Goal: Transaction & Acquisition: Book appointment/travel/reservation

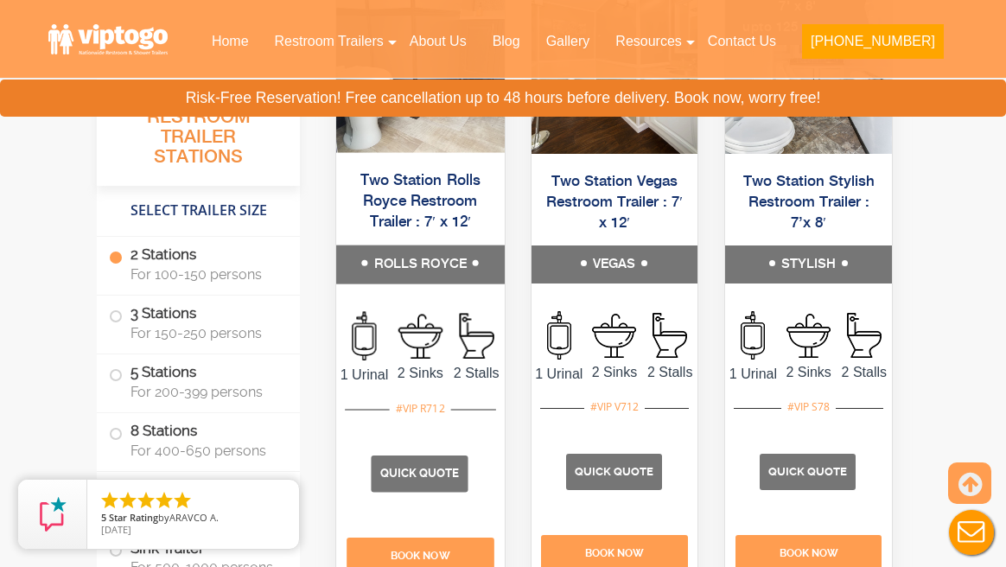
scroll to position [992, 0]
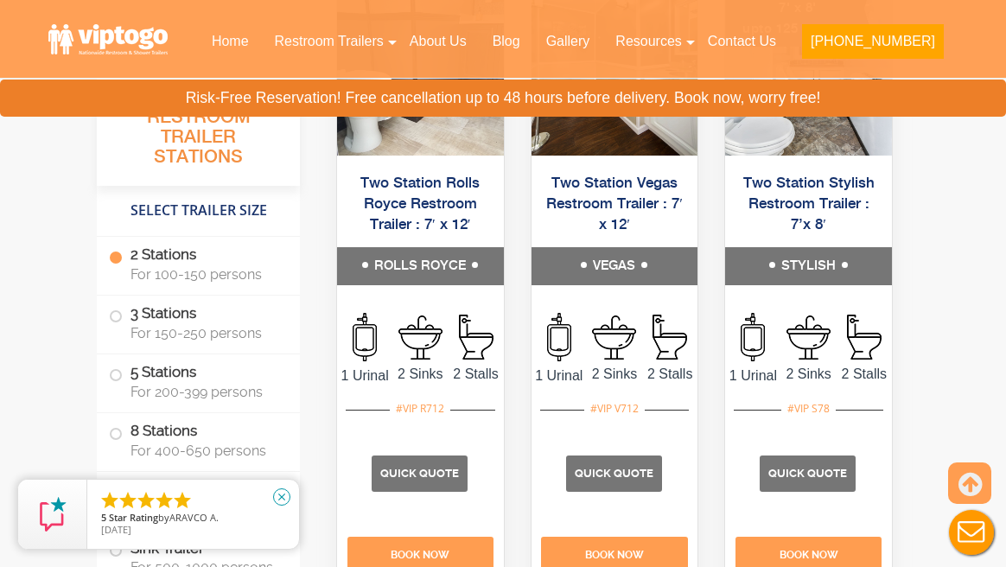
click at [283, 499] on icon "close" at bounding box center [281, 496] width 17 height 17
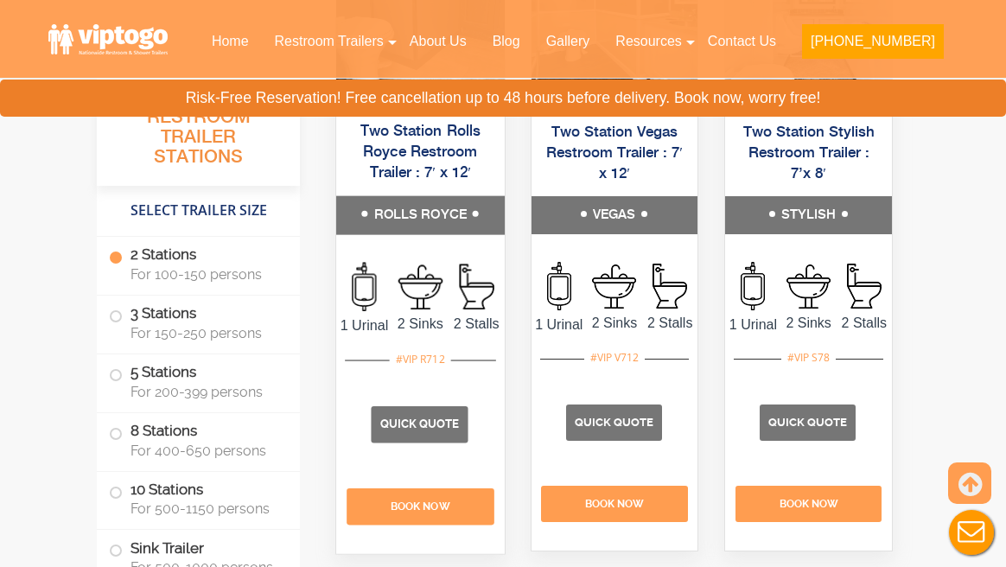
scroll to position [1079, 0]
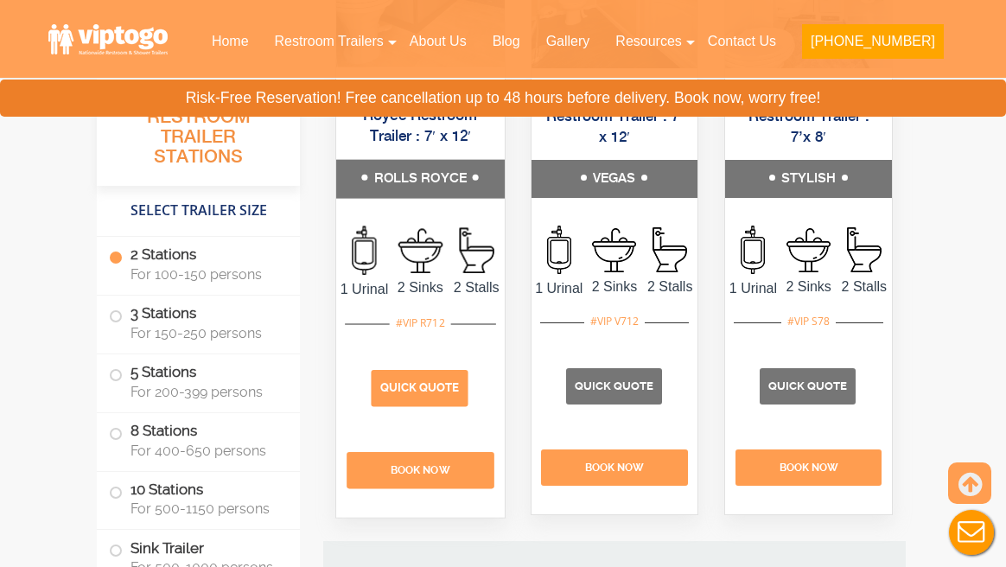
click at [433, 406] on p "Quick Quote" at bounding box center [419, 388] width 97 height 36
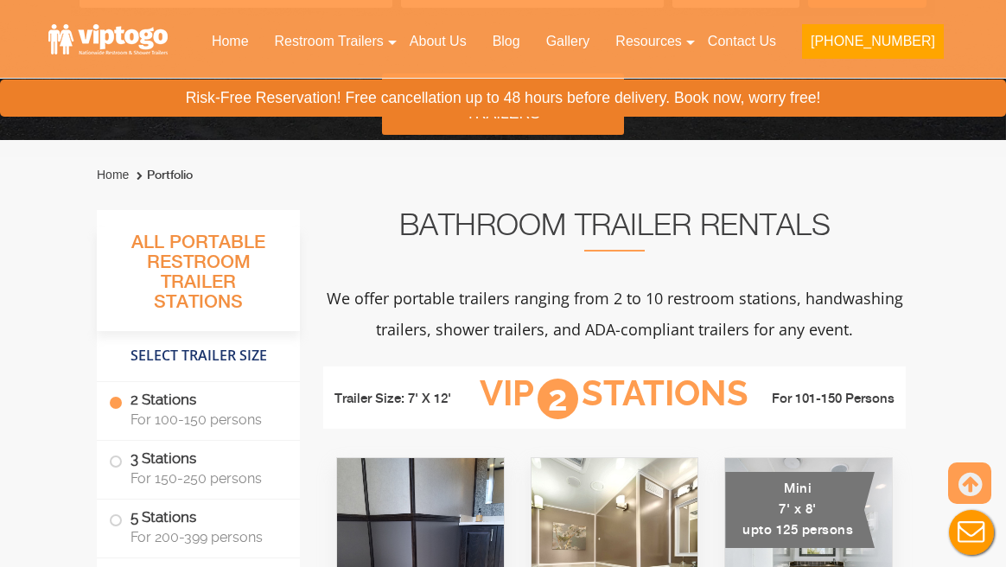
scroll to position [361, 0]
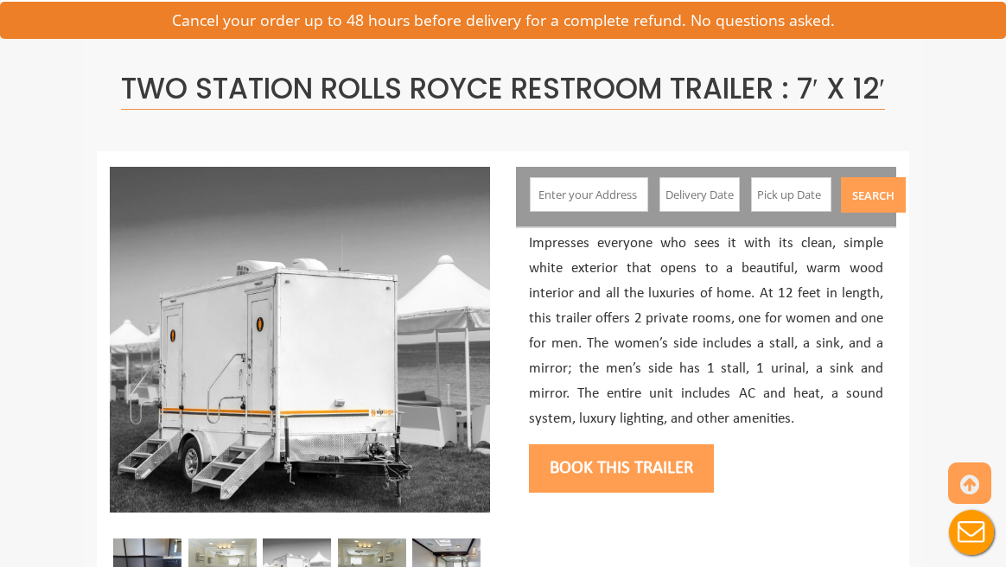
scroll to position [89, 0]
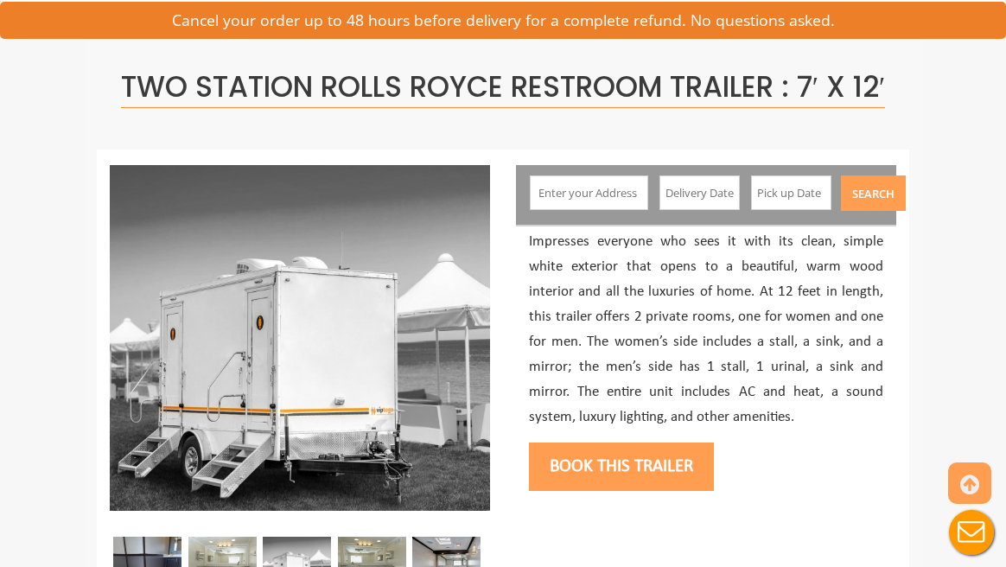
click at [574, 190] on input "text" at bounding box center [589, 192] width 118 height 35
paste input "[GEOGRAPHIC_DATA] - [STREET_ADDRESS][US_STATE]"
type input "[GEOGRAPHIC_DATA] - [STREET_ADDRESS][US_STATE]"
click at [684, 201] on input "text" at bounding box center [699, 192] width 81 height 35
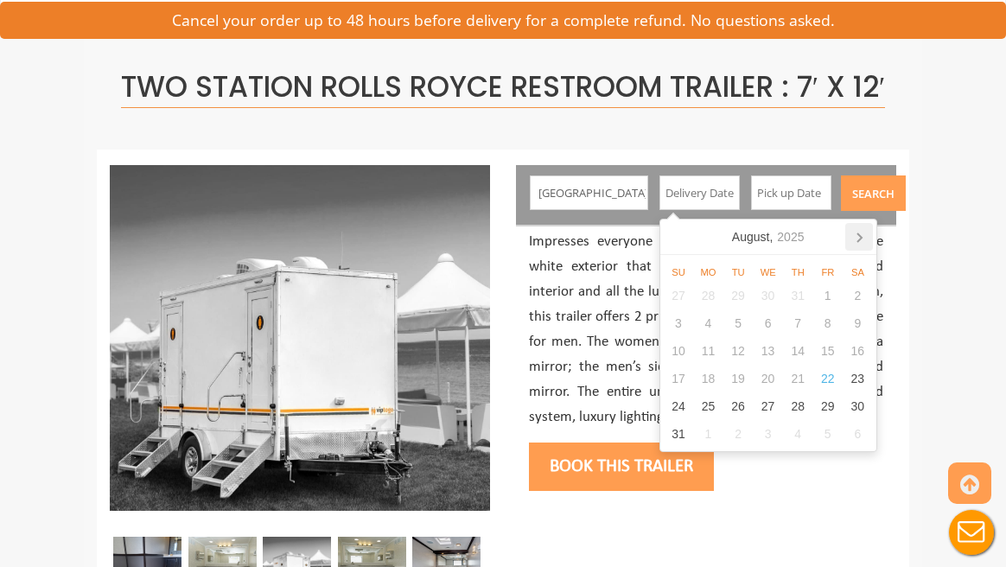
click at [869, 235] on icon at bounding box center [859, 237] width 28 height 28
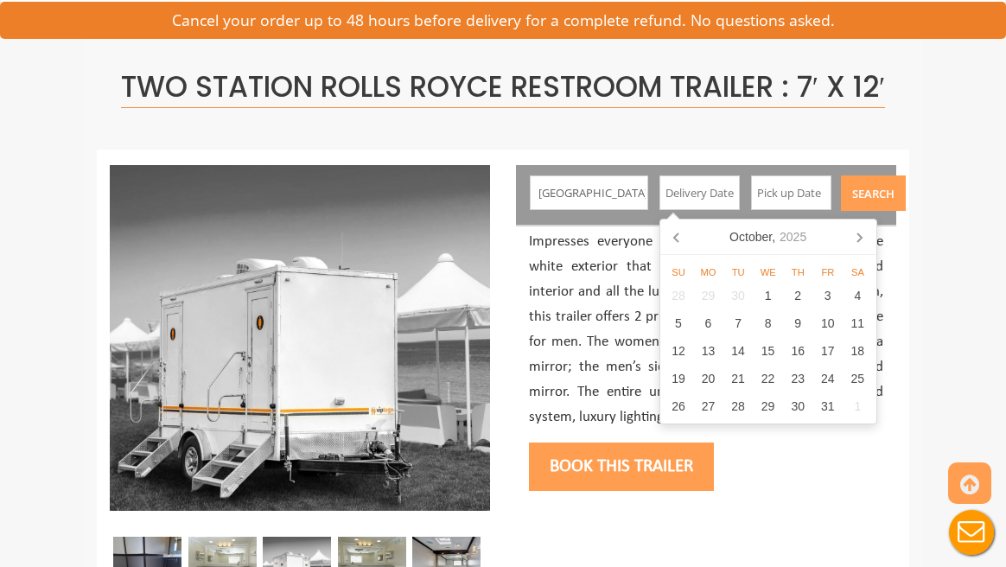
click at [869, 235] on icon at bounding box center [859, 237] width 28 height 28
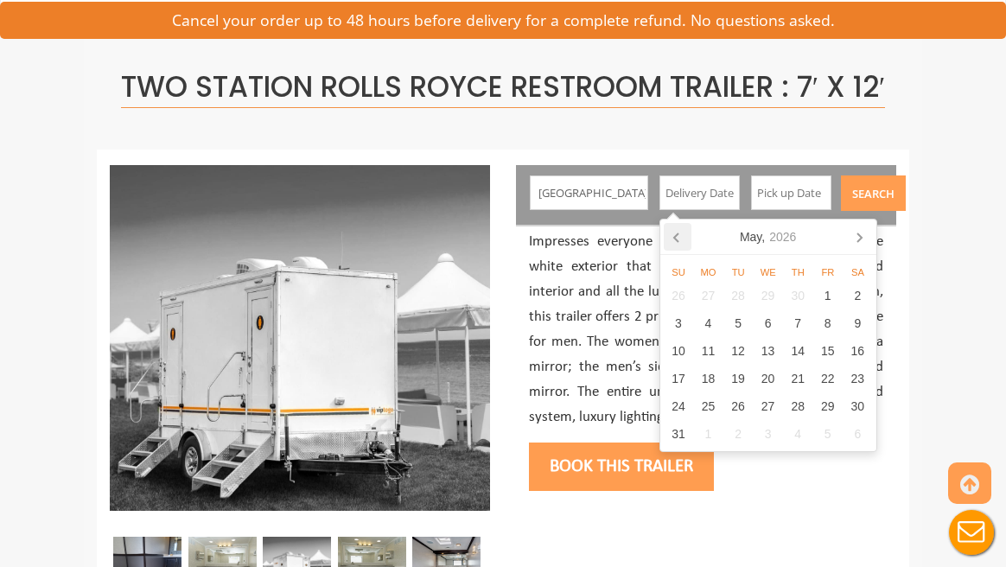
click at [667, 248] on icon at bounding box center [678, 237] width 28 height 28
click at [679, 242] on icon at bounding box center [678, 237] width 28 height 28
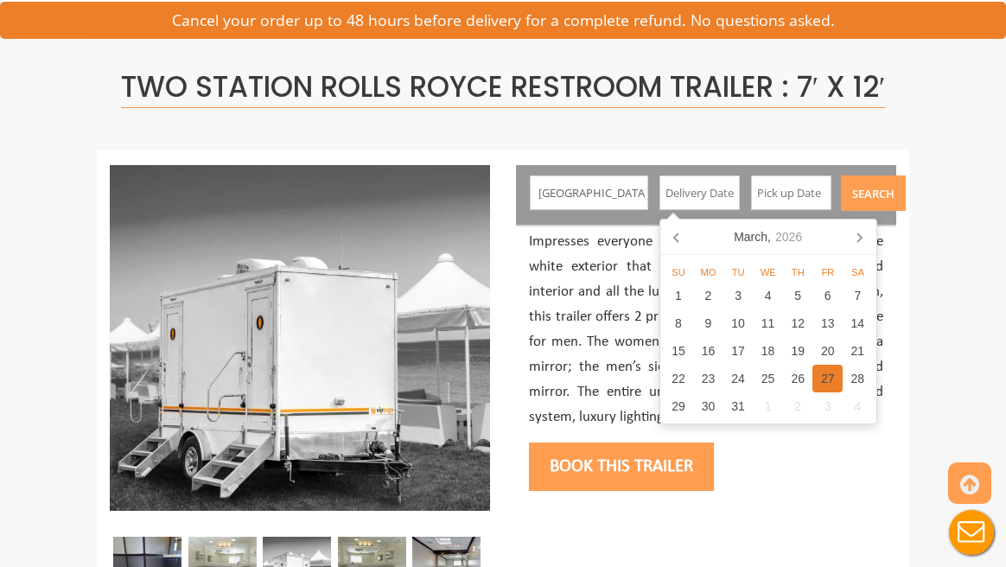
click at [825, 368] on div "27" at bounding box center [827, 379] width 30 height 28
type input "03/27/2026"
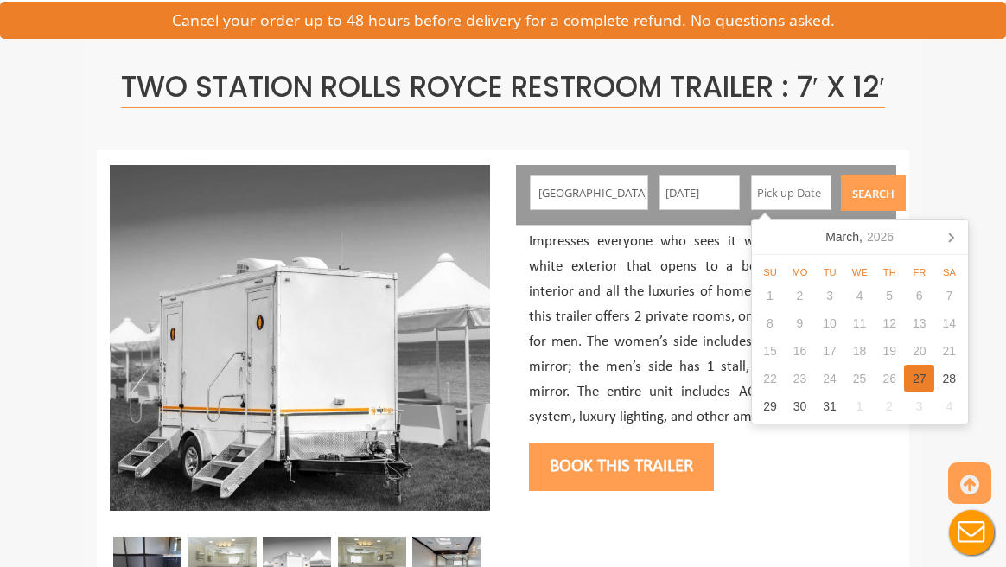
click at [923, 379] on div "27" at bounding box center [919, 379] width 30 height 28
type input "03/27/2026"
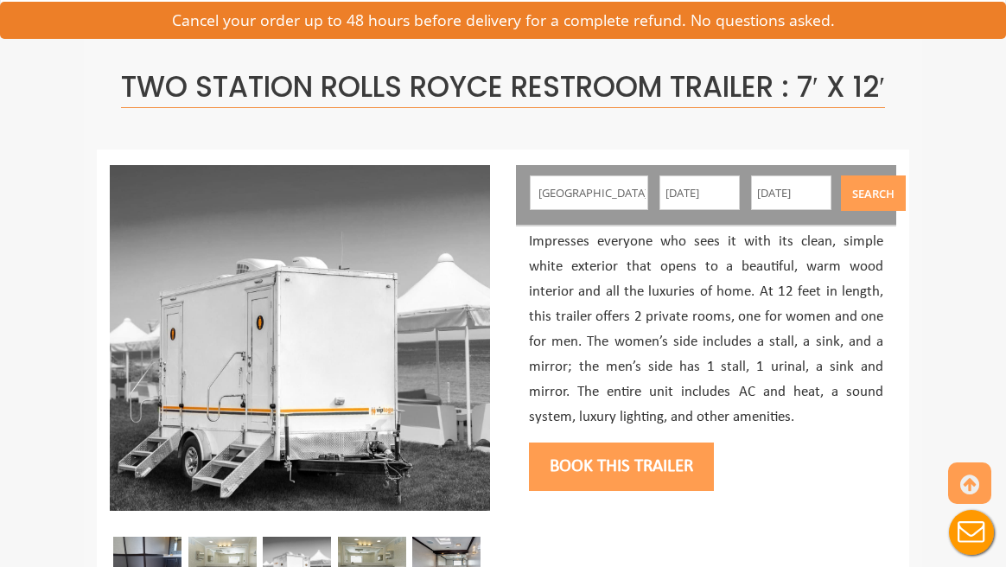
click at [837, 464] on div "Book this trailer" at bounding box center [706, 465] width 354 height 70
click at [706, 459] on button "Book this trailer" at bounding box center [621, 467] width 185 height 48
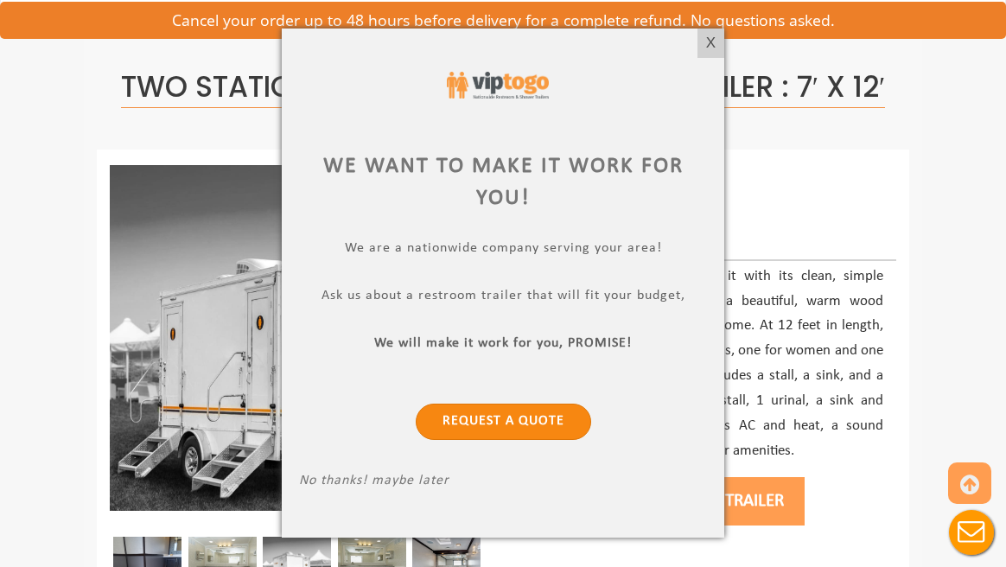
click at [506, 427] on link "Request a Quote" at bounding box center [503, 422] width 175 height 36
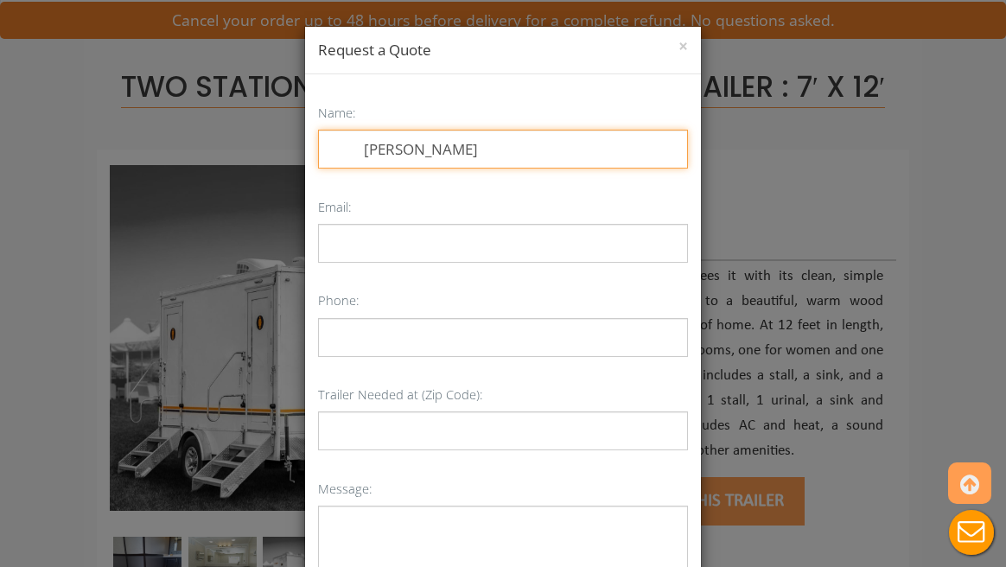
type input "Cassandra"
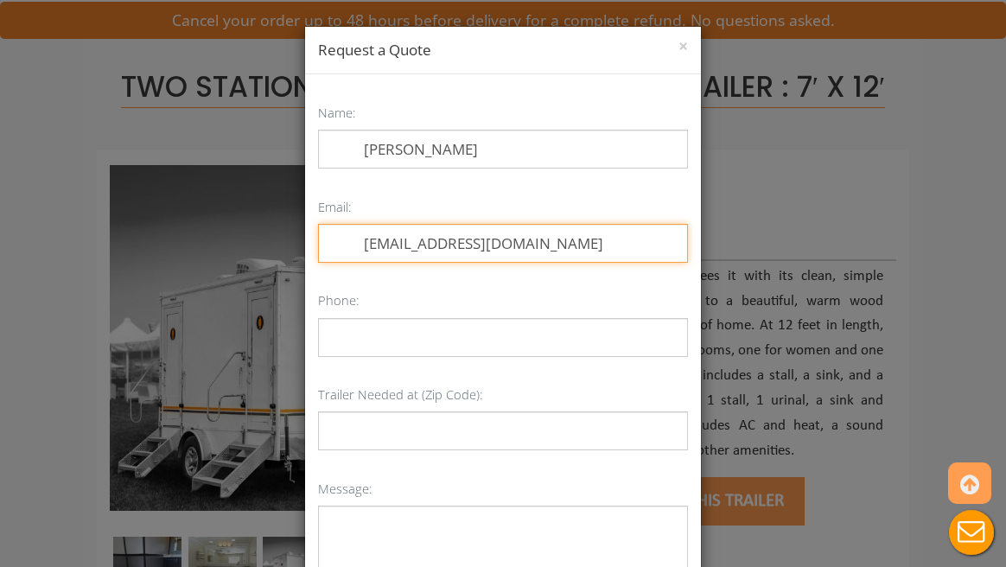
type input "cgpuglisi95@gmail.com"
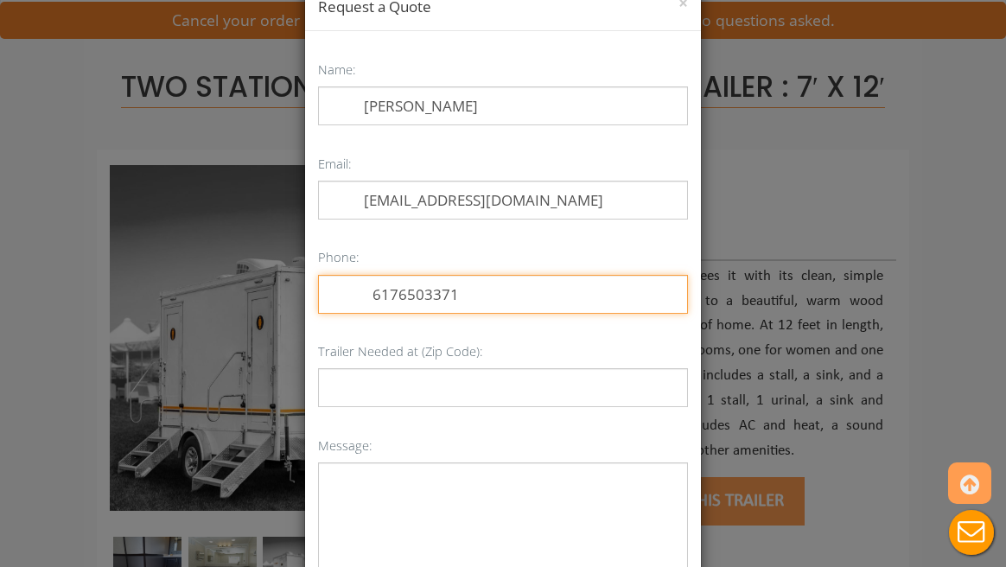
scroll to position [59, 0]
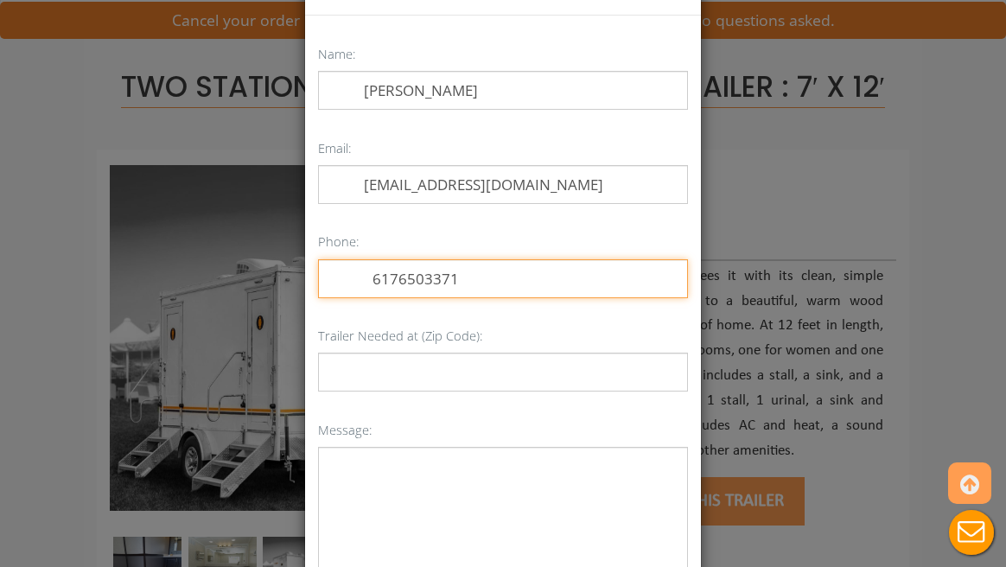
type input "6176503371"
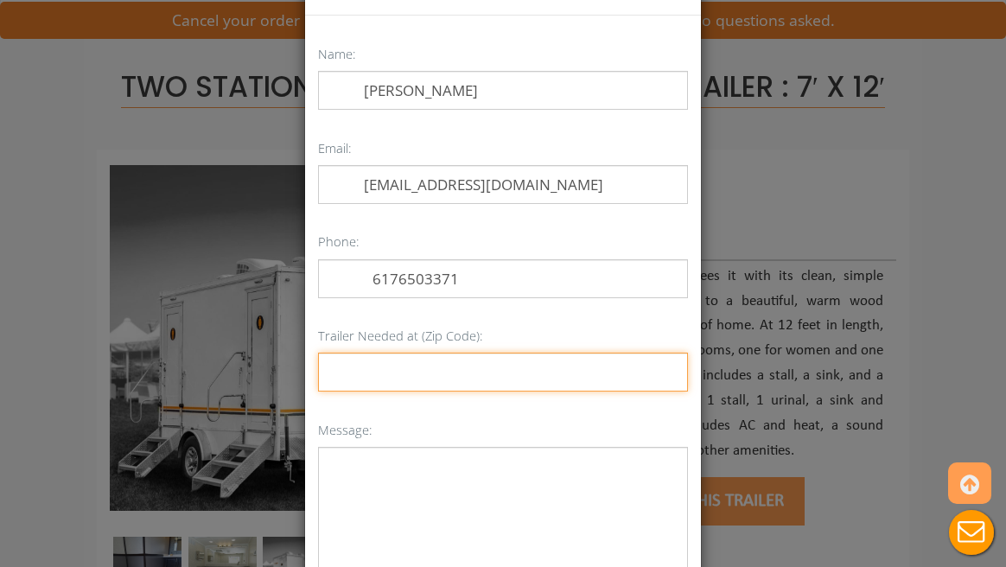
paste input "Via Miramar - 2700 Gulf Shore Blvd N, Naples, Florida"
type input "Via Miramar - 2700 Gulf Shore Blvd N, Naples, Florida"
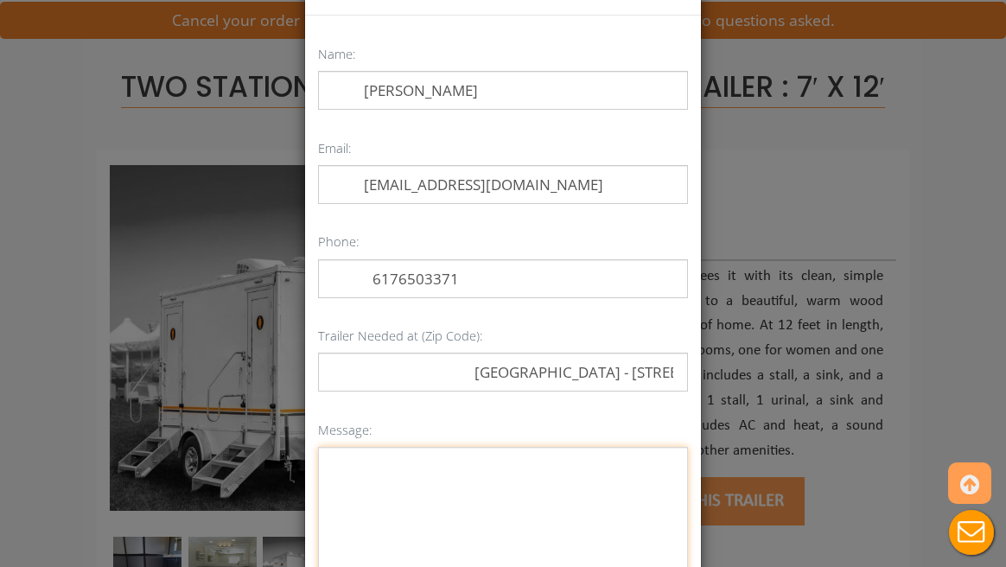
click at [394, 489] on textarea "Message:" at bounding box center [503, 512] width 370 height 130
click at [395, 466] on textarea "Message:" at bounding box center [503, 512] width 370 height 130
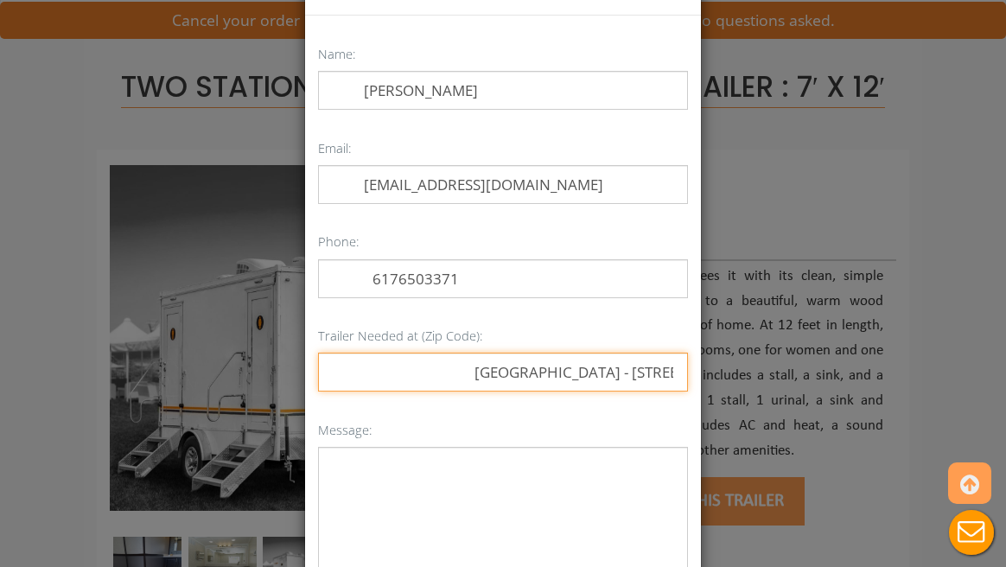
click at [476, 377] on input "Via Miramar - 2700 Gulf Shore Blvd N, Naples, Florida" at bounding box center [503, 372] width 370 height 39
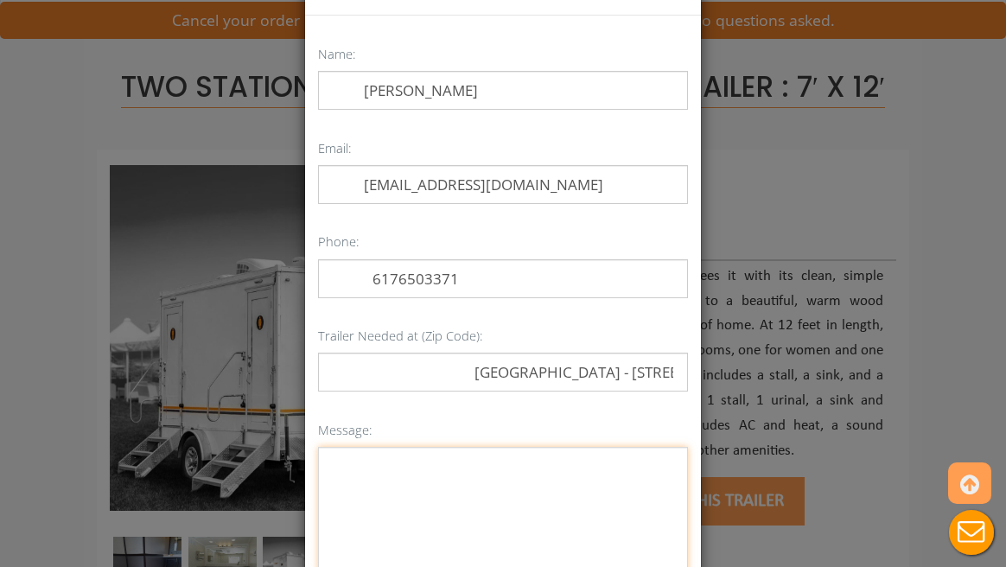
click at [463, 460] on textarea "Message:" at bounding box center [503, 512] width 370 height 130
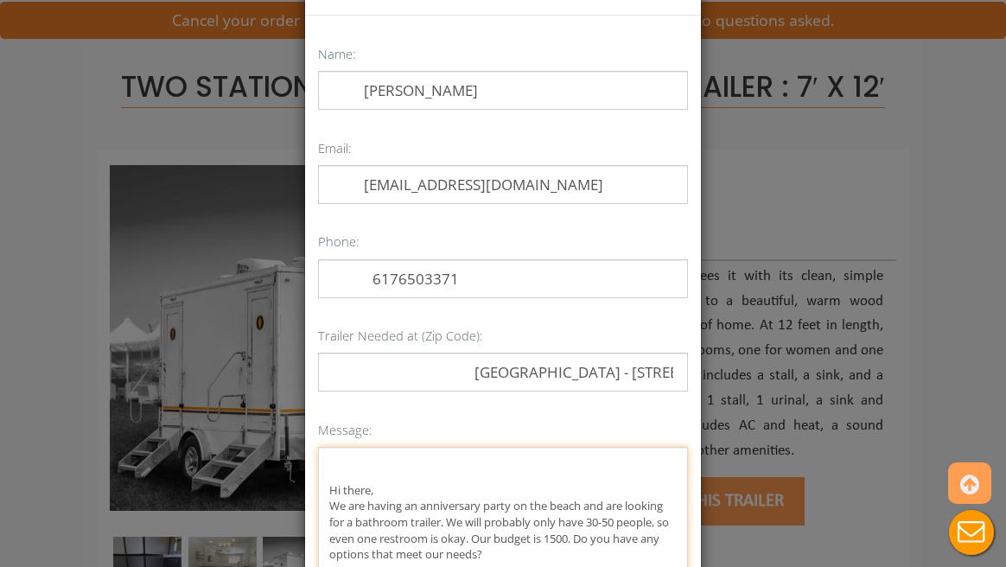
scroll to position [90, 0]
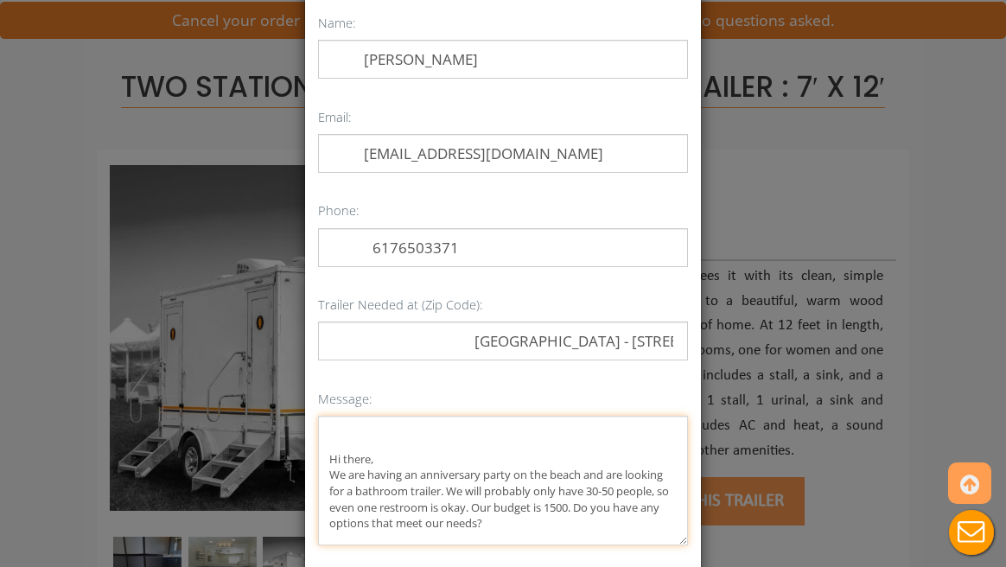
click at [659, 495] on textarea "Hi there, We are having an anniversary party on the beach and are looking for a…" at bounding box center [503, 481] width 370 height 130
click at [644, 535] on textarea "Hi there, We are having an anniversary party on the beach and are looking for a…" at bounding box center [503, 481] width 370 height 130
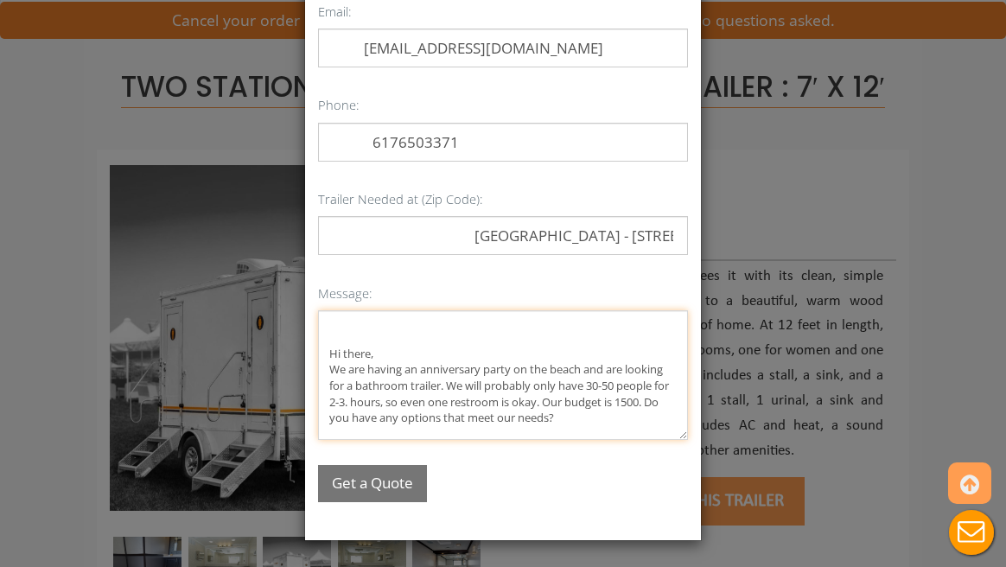
scroll to position [194, 0]
type textarea "Hi there, We are having an anniversary party on the beach and are looking for a…"
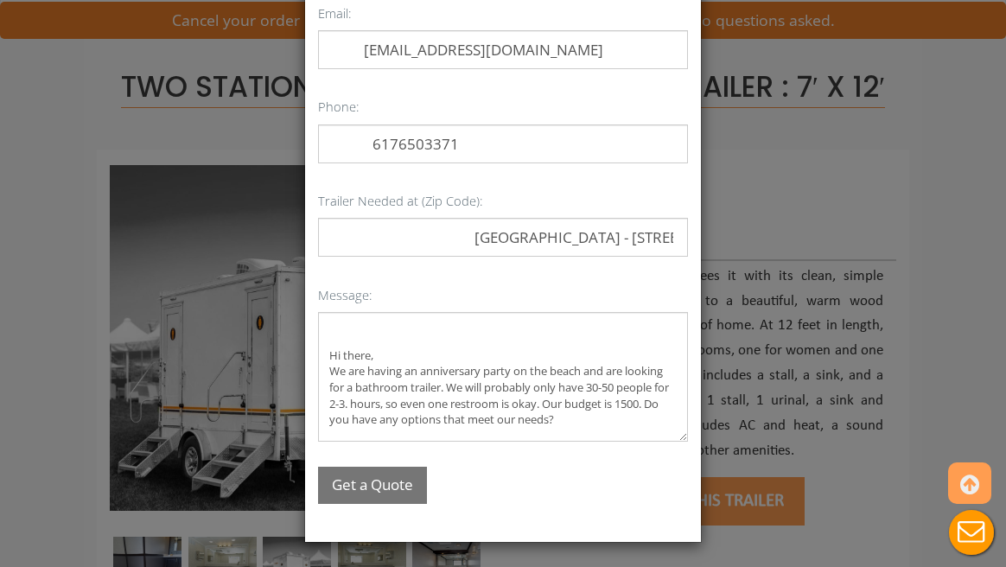
click at [422, 481] on button "Get a Quote" at bounding box center [372, 485] width 109 height 37
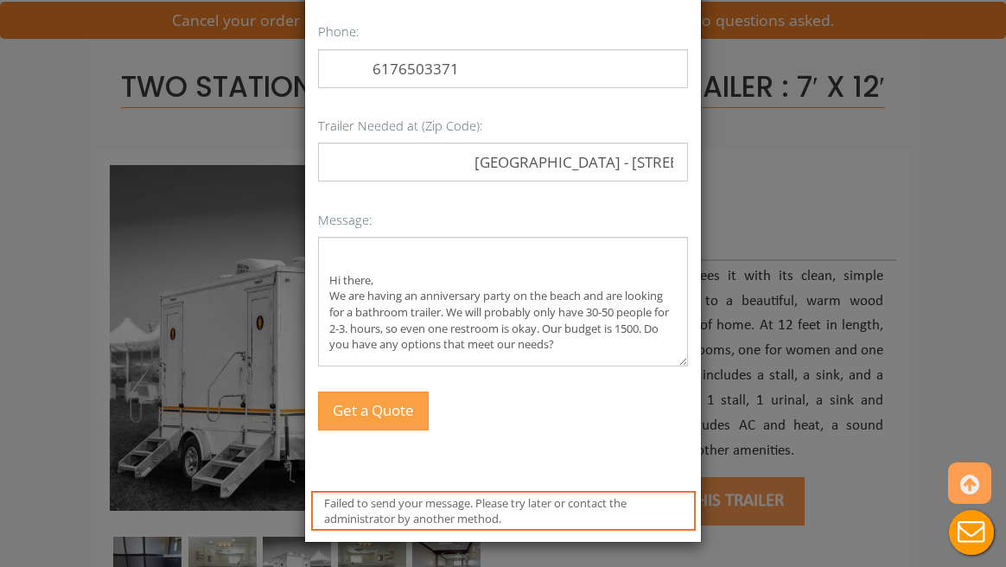
scroll to position [268, 0]
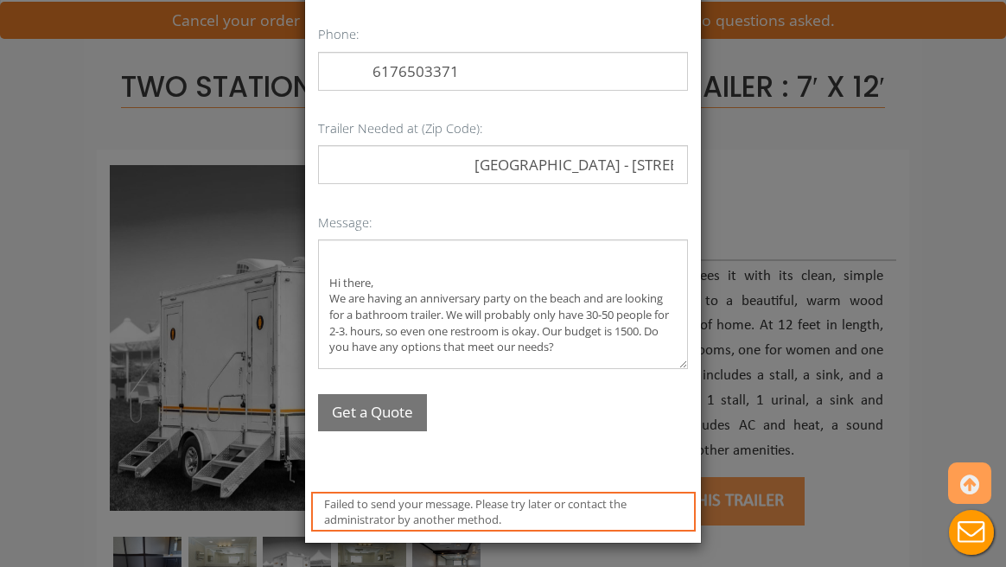
click at [389, 411] on button "Get a Quote" at bounding box center [372, 412] width 109 height 37
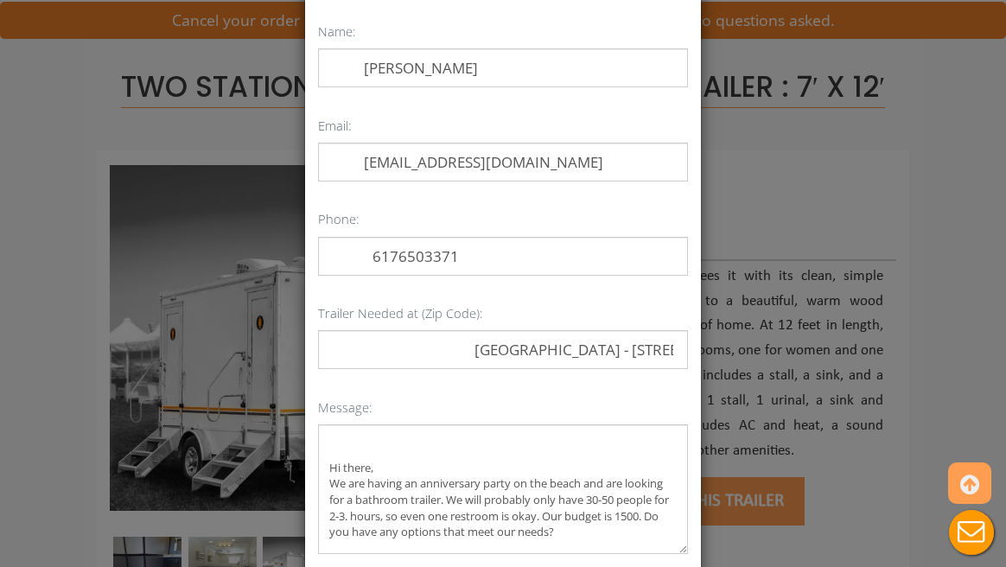
scroll to position [29, 0]
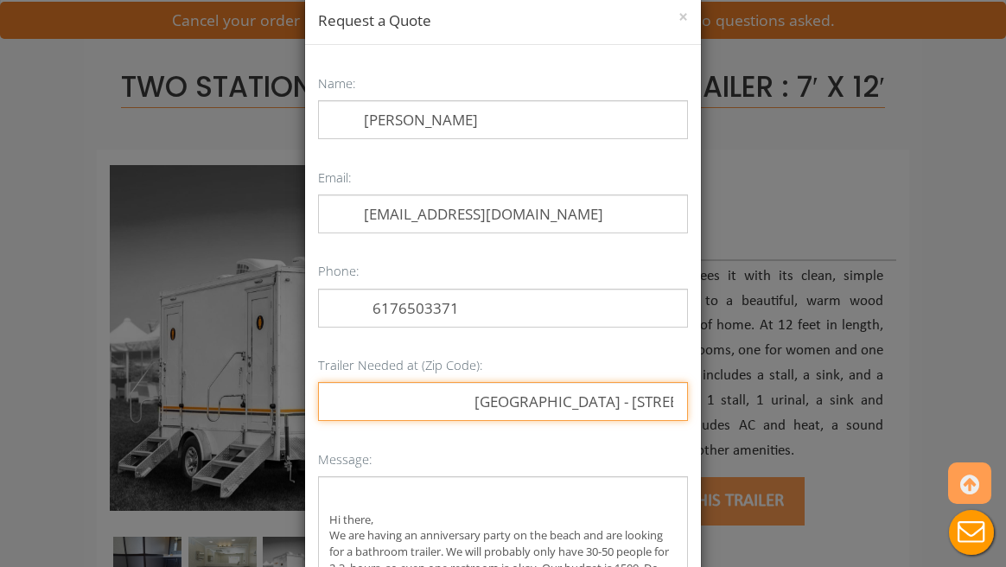
click at [464, 393] on input "Via Miramar - 2700 Gulf Shore Blvd N, Naples, Florida" at bounding box center [503, 401] width 370 height 39
click at [505, 400] on input "Via Miramar - 2700 Gulf Shore Blvd N, Naples, Florida" at bounding box center [503, 401] width 370 height 39
type input "0"
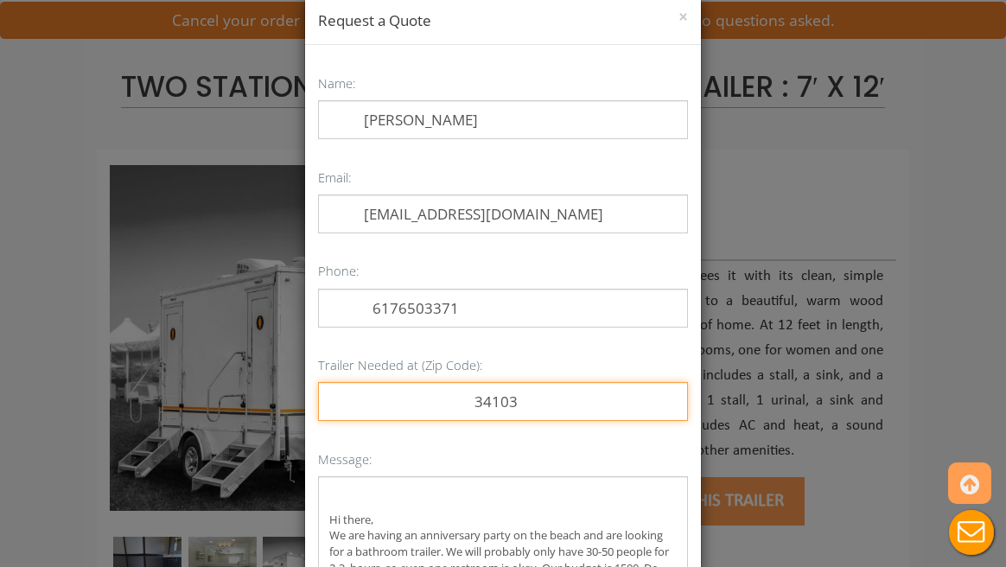
type input "34103"
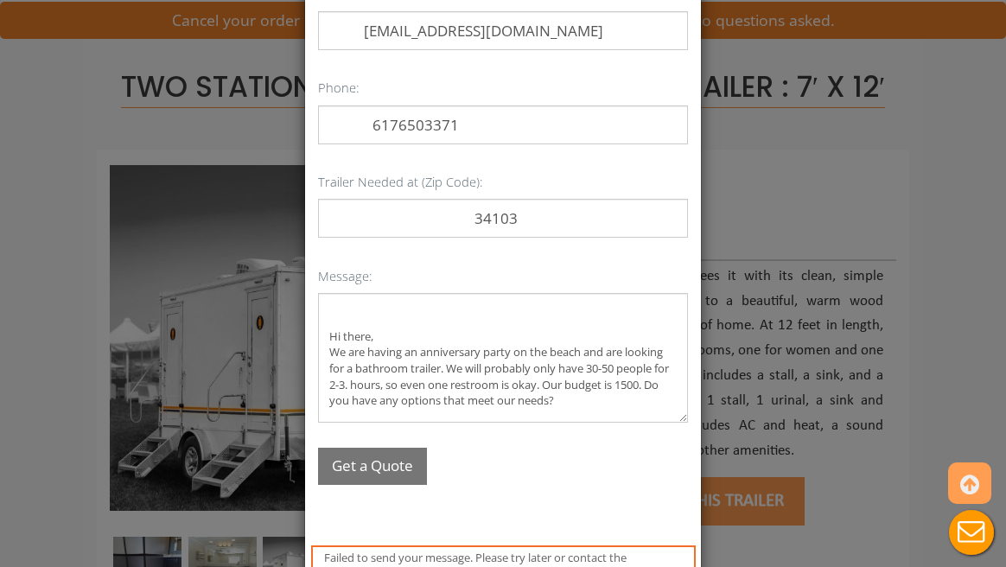
click at [404, 462] on button "Get a Quote" at bounding box center [372, 466] width 109 height 37
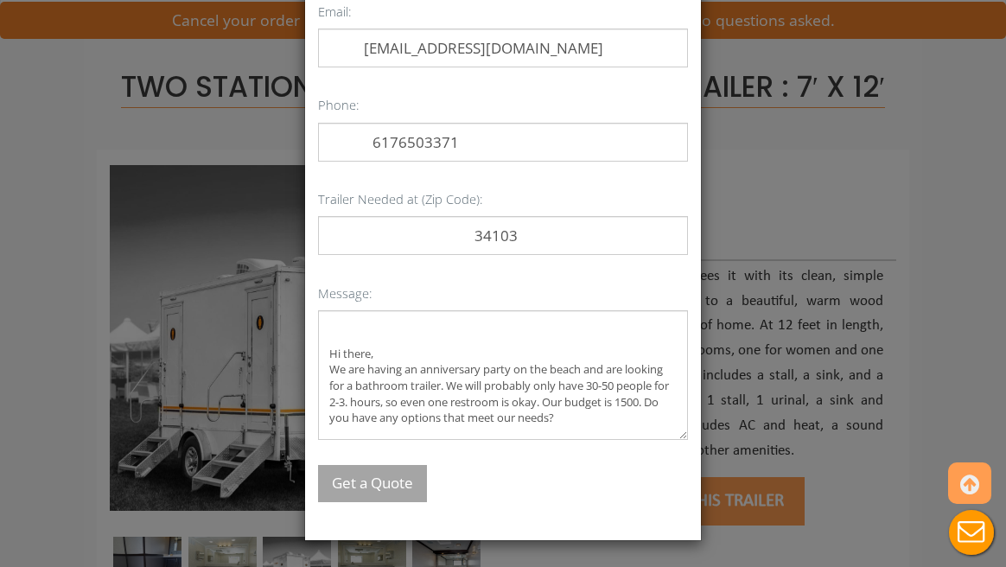
scroll to position [194, 0]
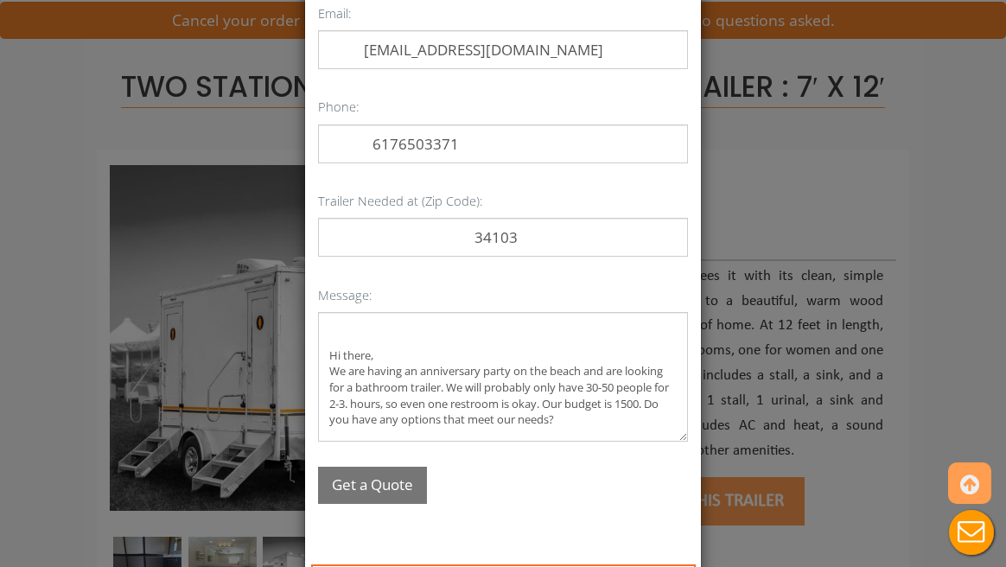
click at [388, 492] on button "Get a Quote" at bounding box center [372, 485] width 109 height 37
click at [388, 492] on p "Get a Quote" at bounding box center [503, 485] width 370 height 37
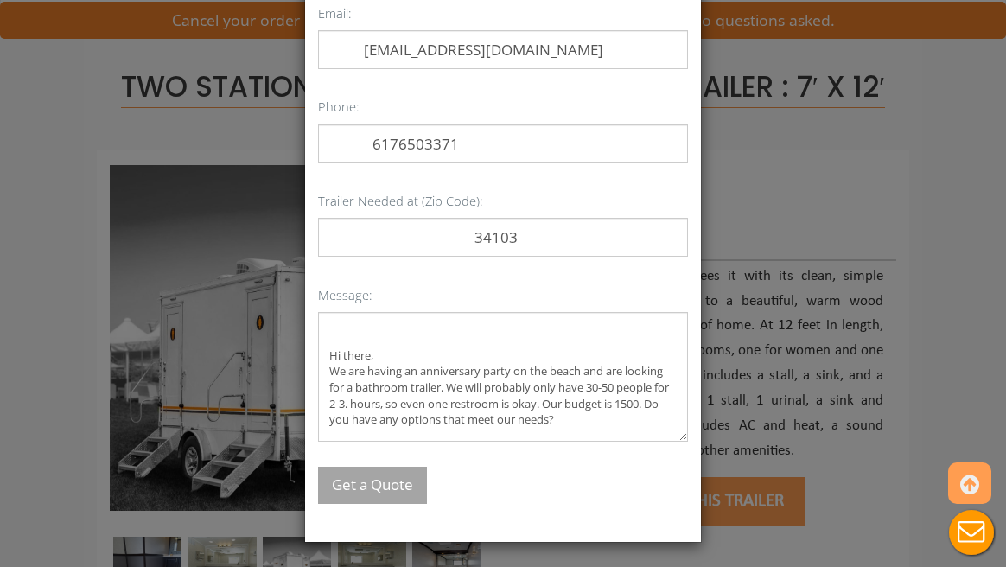
click at [388, 492] on p "Get a Quote" at bounding box center [503, 485] width 370 height 37
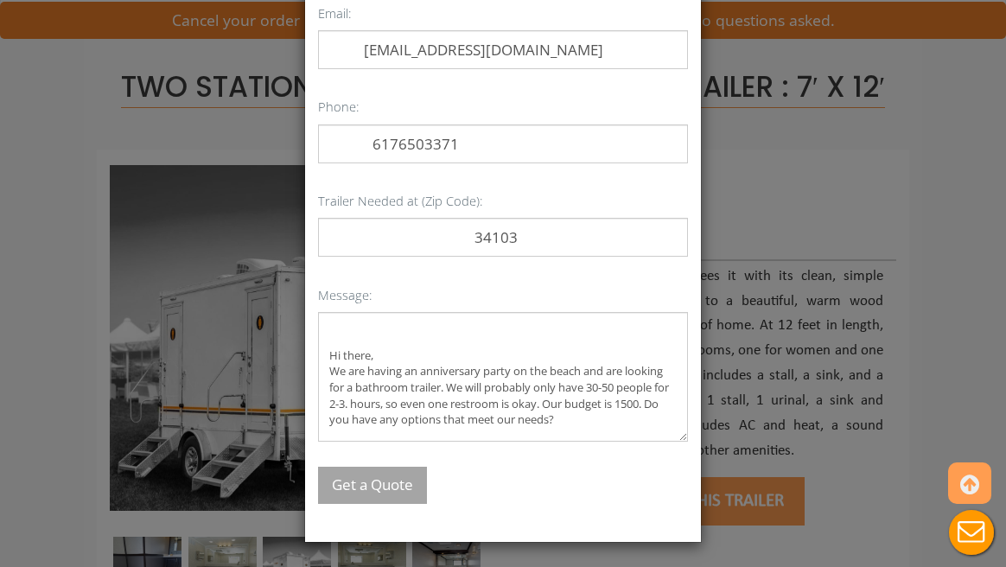
click at [388, 492] on p "Get a Quote" at bounding box center [503, 485] width 370 height 37
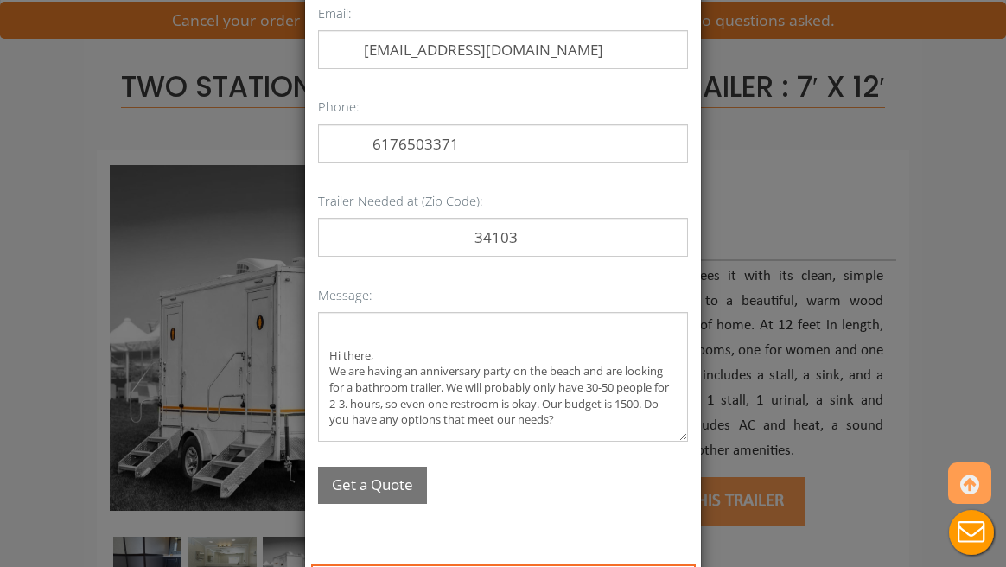
click at [388, 492] on button "Get a Quote" at bounding box center [372, 485] width 109 height 37
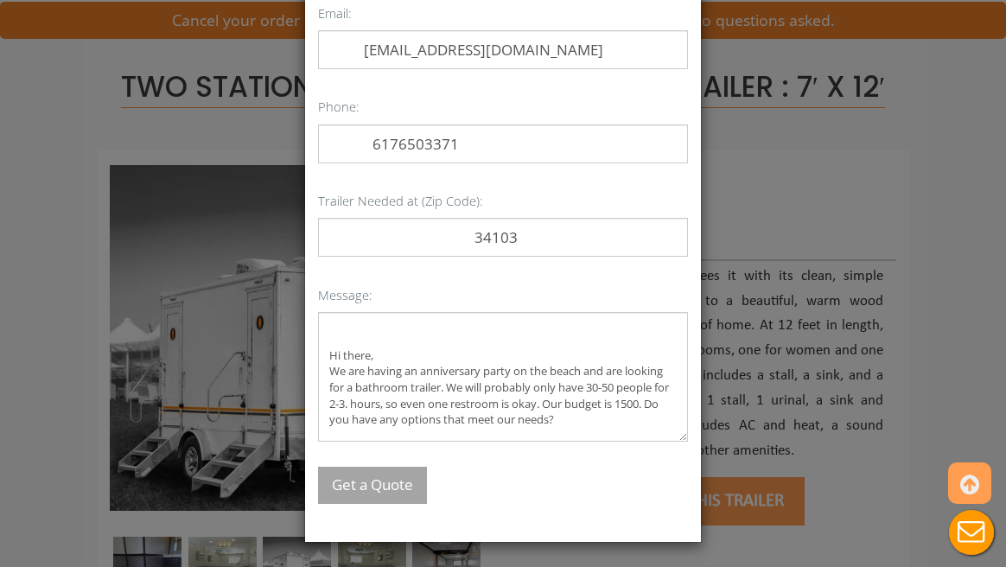
click at [388, 492] on p "Get a Quote" at bounding box center [503, 485] width 370 height 37
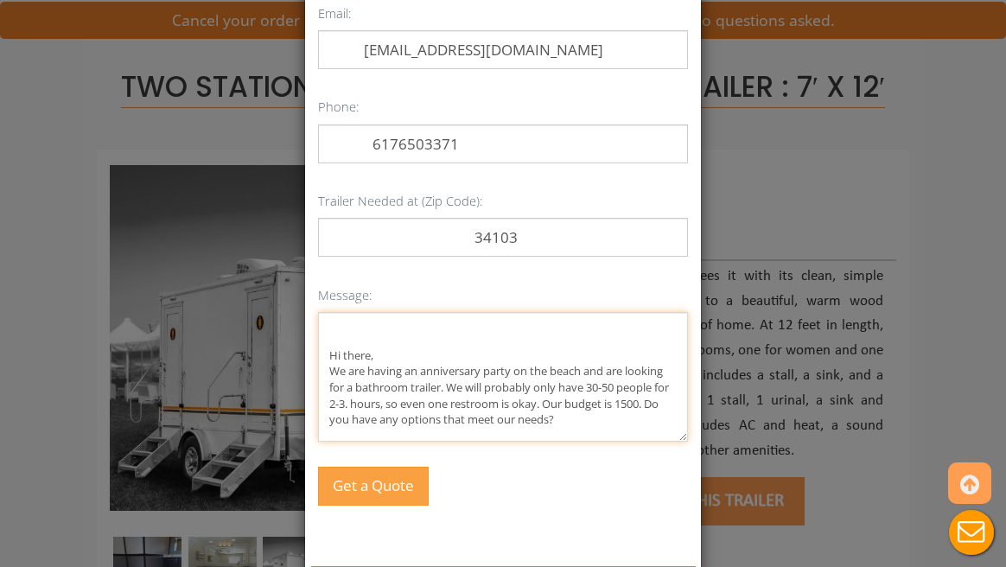
drag, startPoint x: 592, startPoint y: 415, endPoint x: 226, endPoint y: 298, distance: 384.6
click at [226, 298] on div "× Request a Quote Failed to send your message. Please try later or contact the …" at bounding box center [503, 283] width 1006 height 567
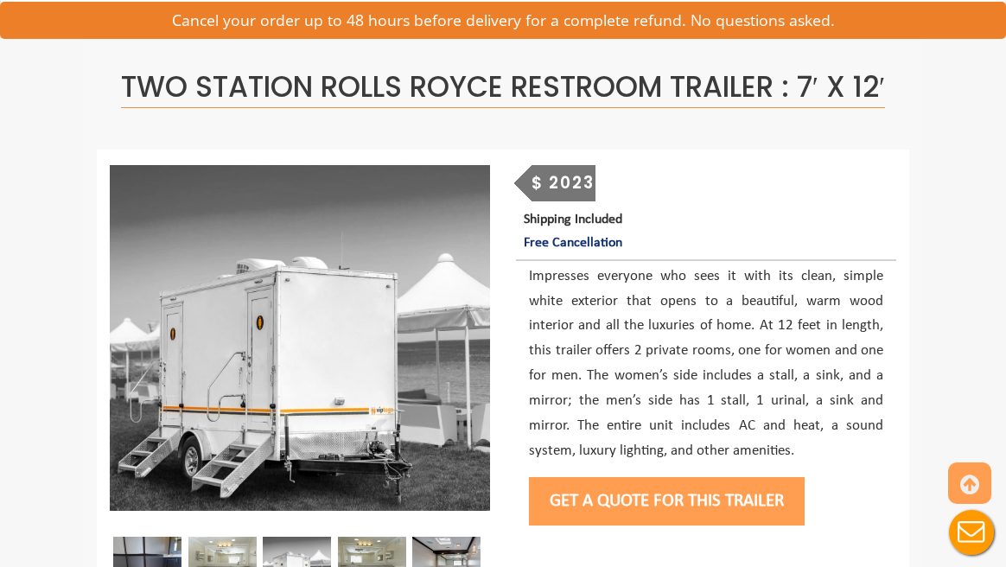
click at [577, 337] on p "Impresses everyone who sees it with its clean, simple white exterior that opens…" at bounding box center [706, 364] width 354 height 200
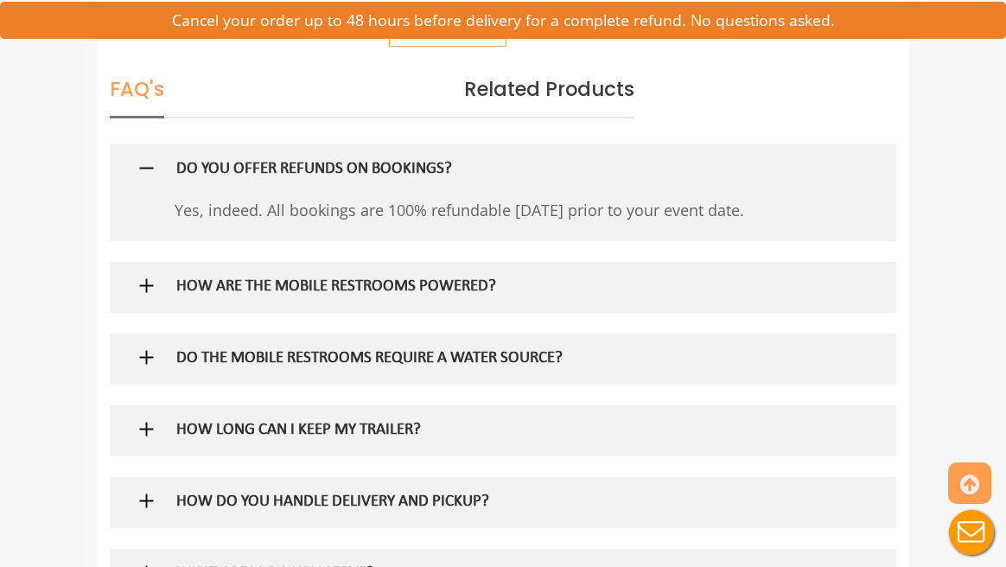
scroll to position [1053, 0]
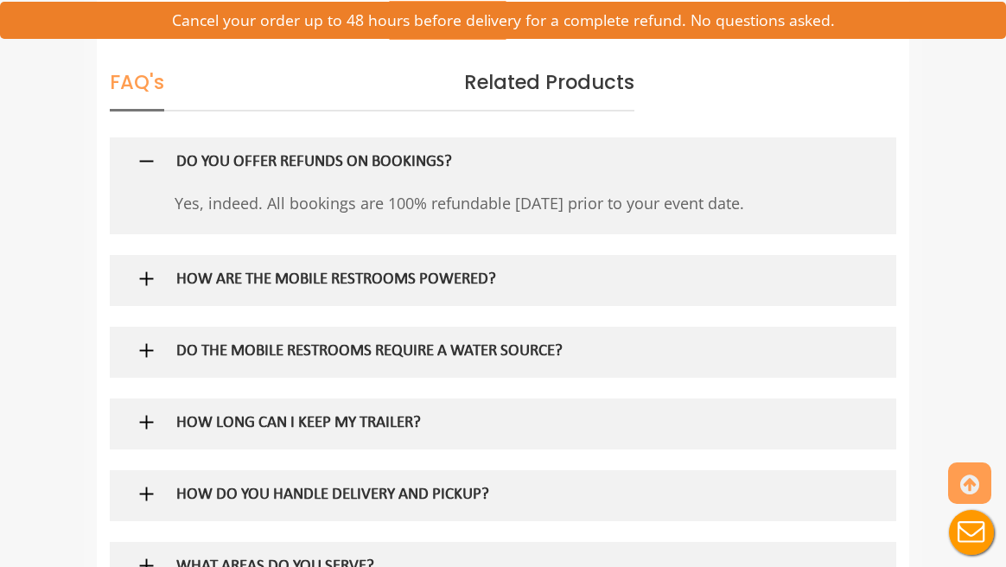
click at [492, 271] on h5 "HOW ARE THE MOBILE RESTROOMS POWERED?" at bounding box center [480, 280] width 608 height 18
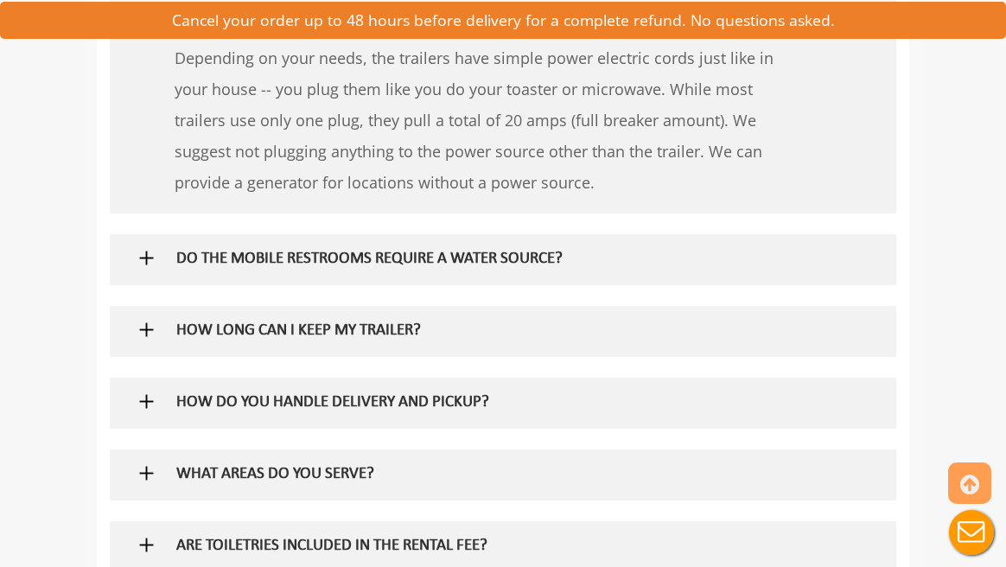
scroll to position [1317, 0]
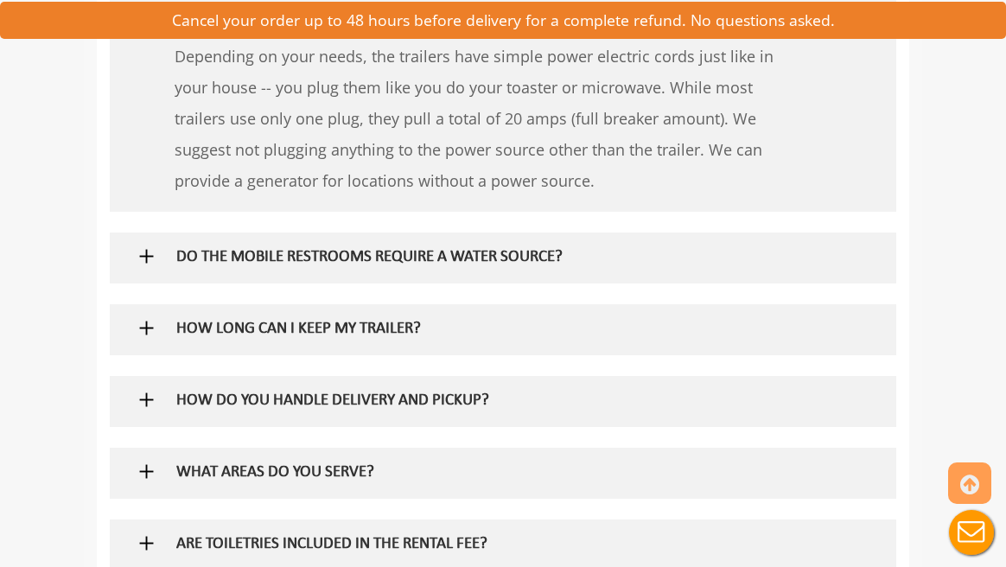
click at [430, 322] on h5 "HOW LONG CAN I KEEP MY TRAILER?" at bounding box center [480, 330] width 608 height 18
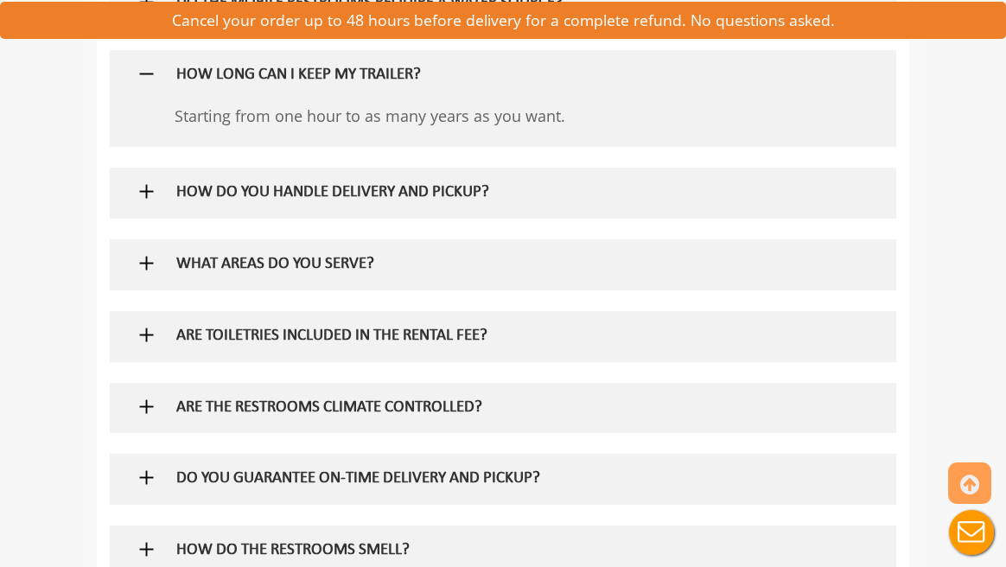
scroll to position [1576, 0]
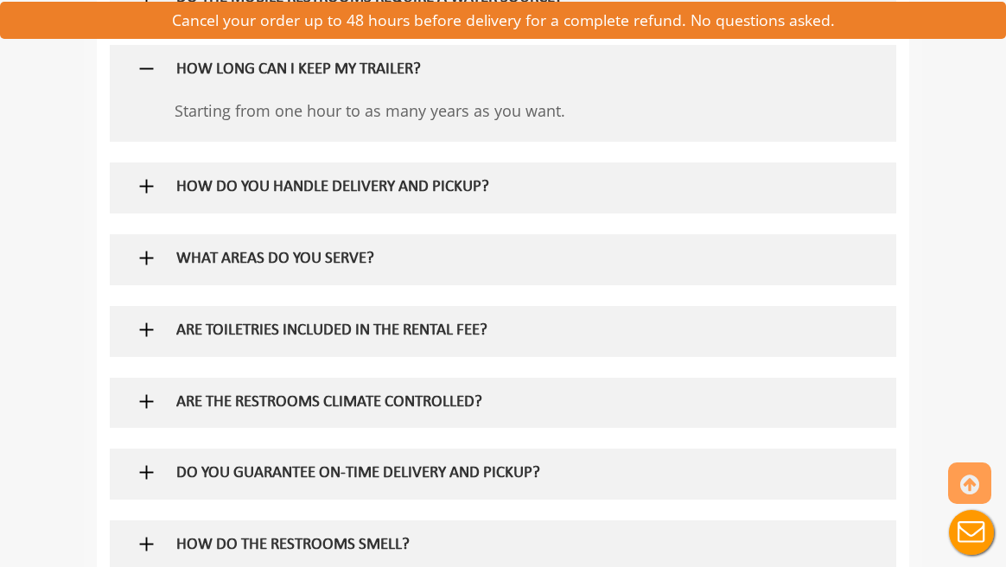
click at [430, 322] on h5 "ARE TOILETRIES INCLUDED IN THE RENTAL FEE?" at bounding box center [480, 331] width 608 height 18
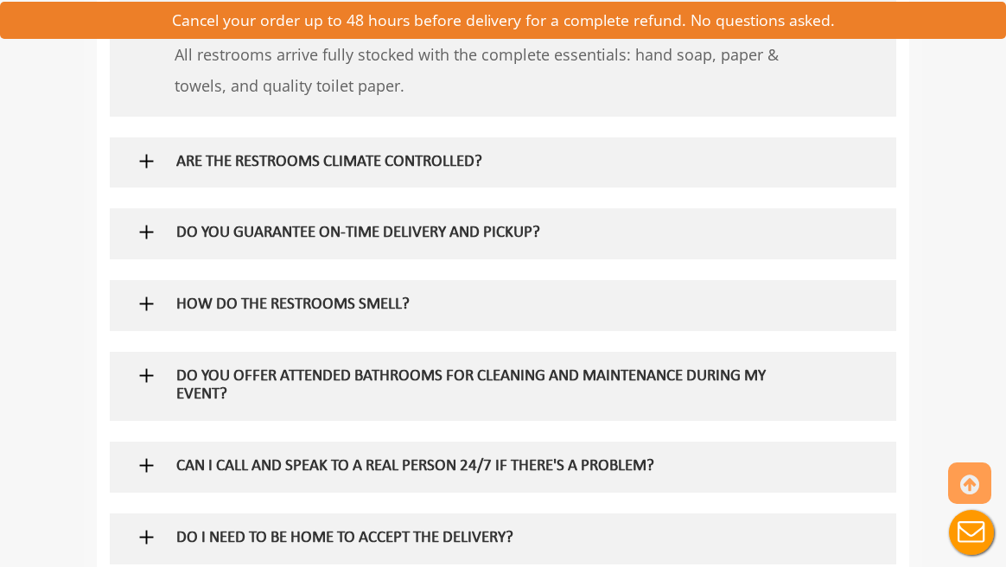
scroll to position [1897, 0]
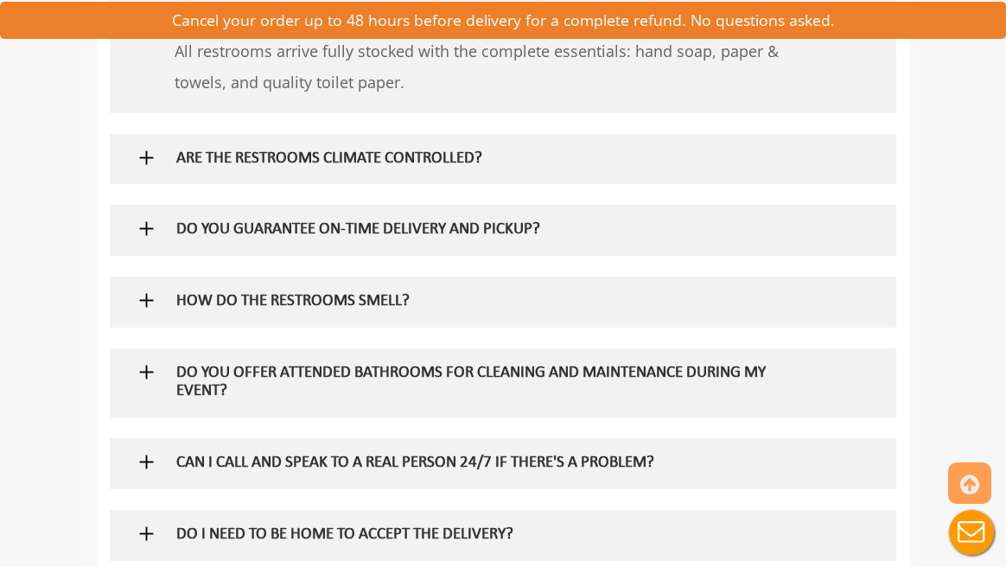
click at [431, 221] on h5 "DO YOU GUARANTEE ON-TIME DELIVERY AND PICKUP?" at bounding box center [480, 230] width 608 height 18
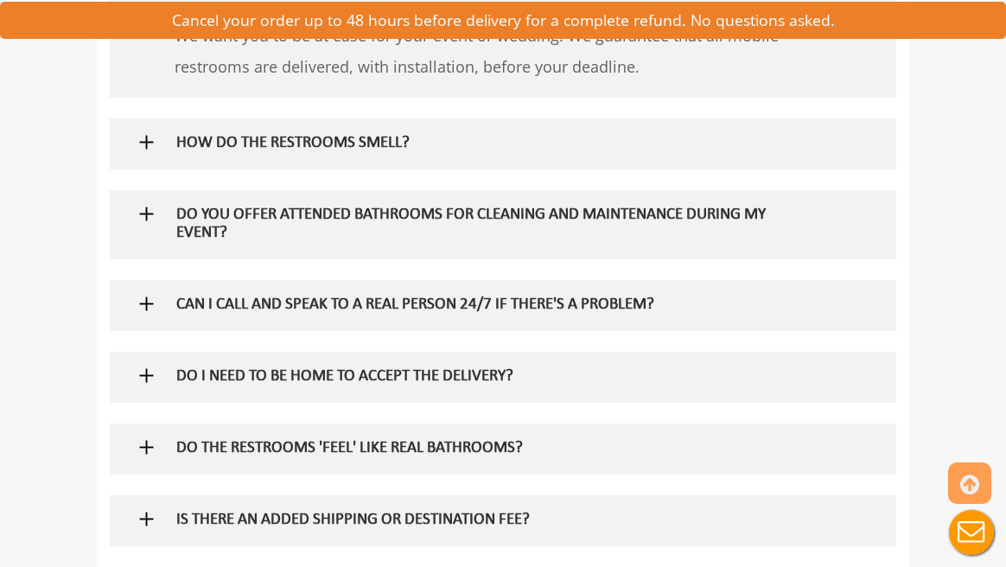
scroll to position [2130, 0]
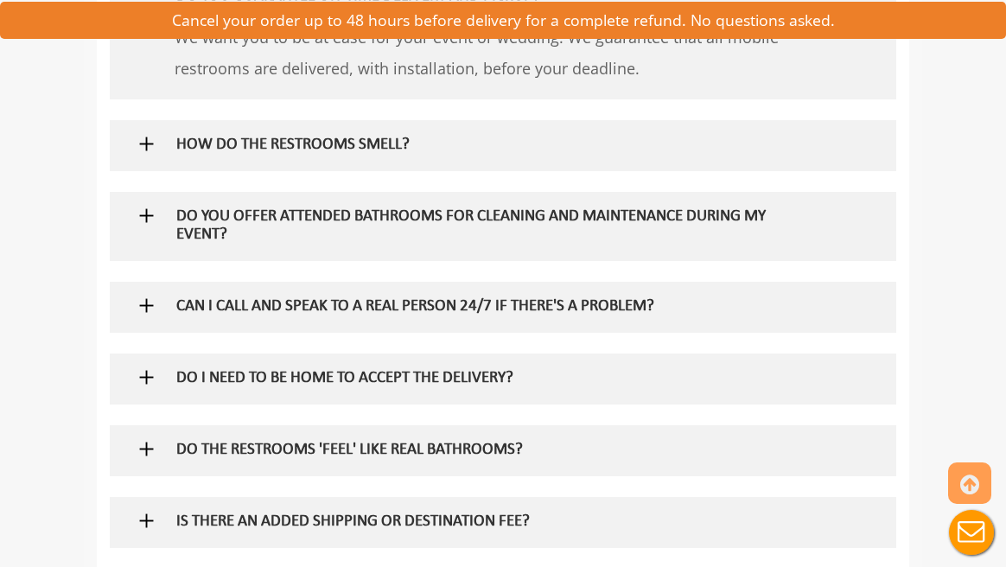
click at [431, 220] on h5 "DO YOU OFFER ATTENDED BATHROOMS FOR CLEANING AND MAINTENANCE DURING MY EVENT?" at bounding box center [480, 226] width 608 height 36
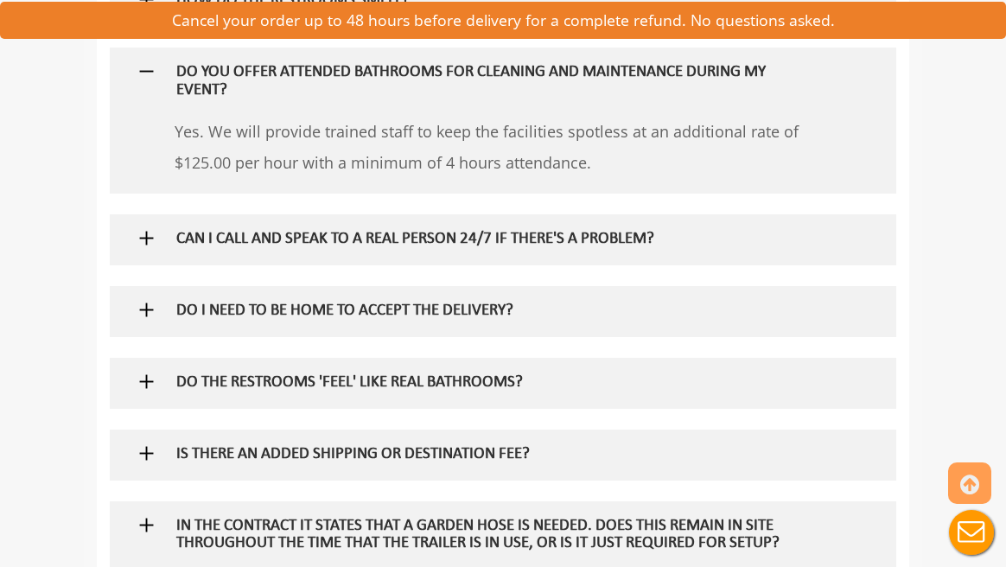
scroll to position [2277, 0]
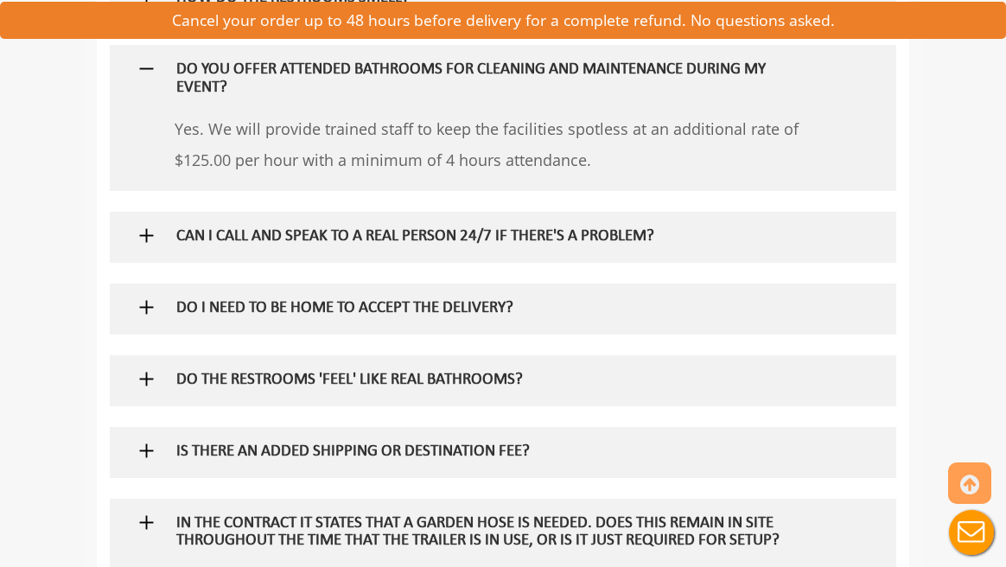
click at [395, 369] on div "DO THE RESTROOMS 'FEEL' LIKE REAL BATHROOMS?" at bounding box center [480, 380] width 634 height 50
click at [385, 372] on h5 "DO THE RESTROOMS 'FEEL' LIKE REAL BATHROOMS?" at bounding box center [480, 381] width 608 height 18
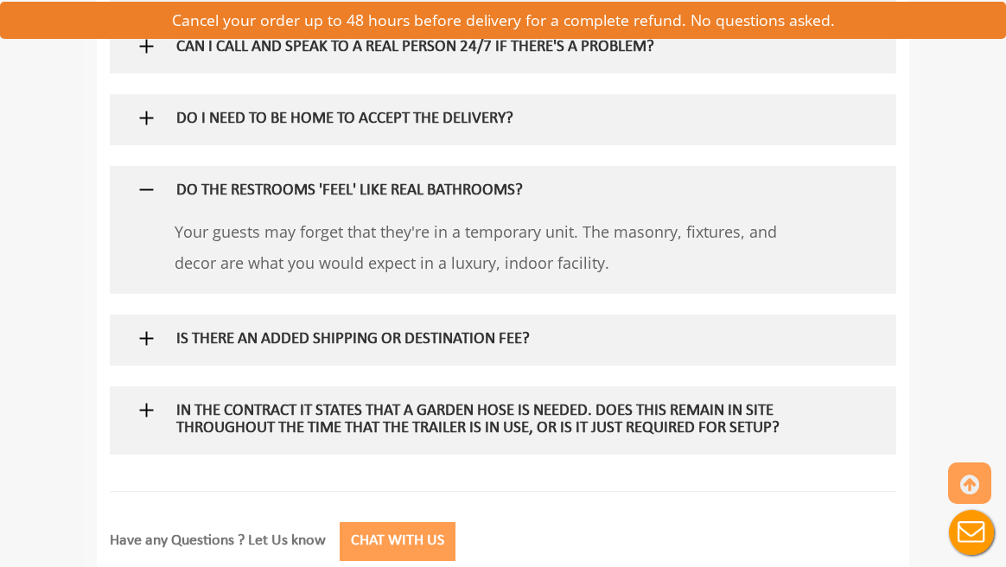
scroll to position [2462, 0]
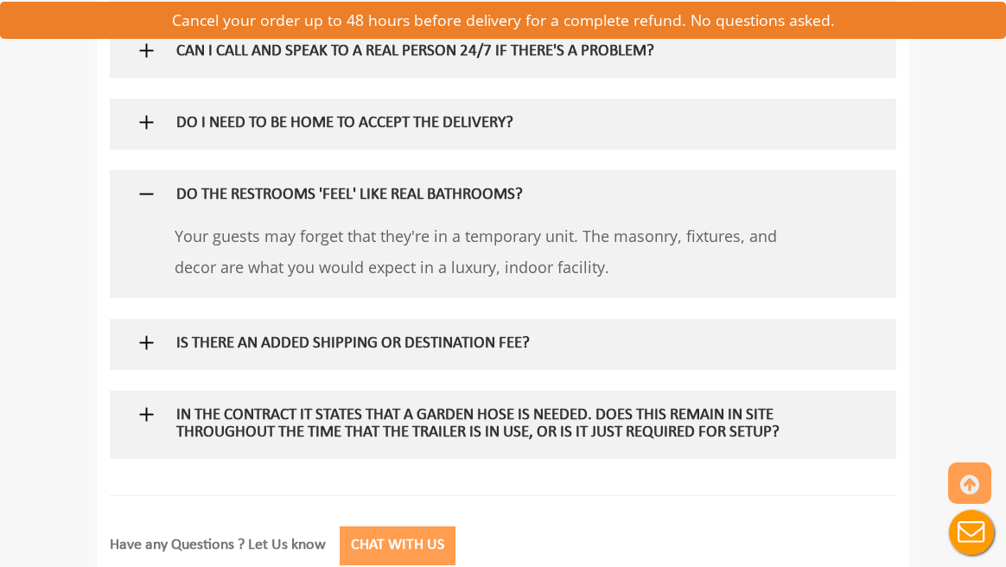
click at [154, 404] on img at bounding box center [147, 415] width 22 height 22
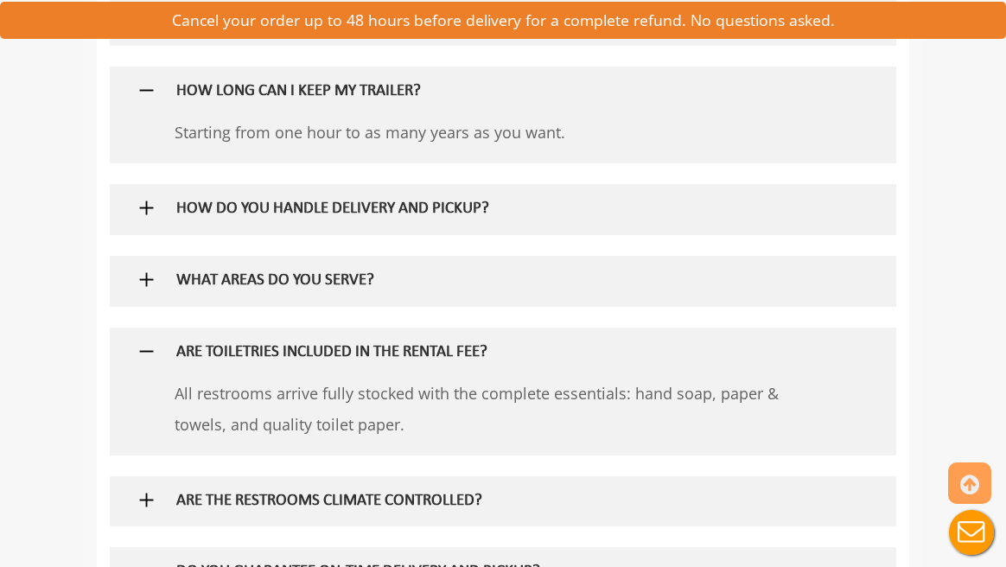
scroll to position [1538, 0]
